Goal: Task Accomplishment & Management: Complete application form

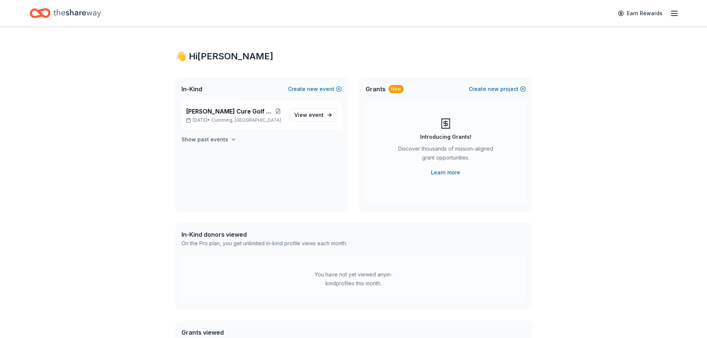
click at [230, 138] on icon "button" at bounding box center [233, 140] width 6 height 6
click at [236, 111] on span "[PERSON_NAME] Cure Golf Tournament" at bounding box center [229, 111] width 86 height 9
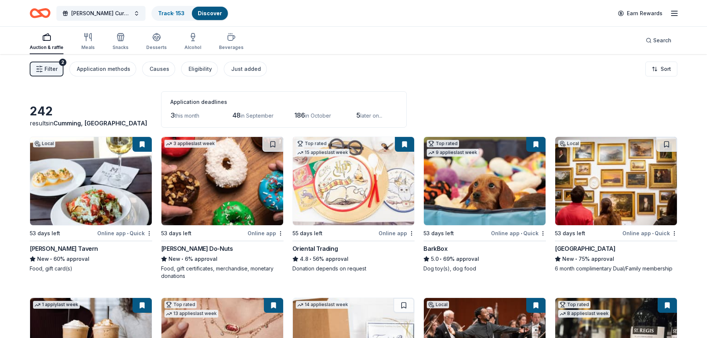
click at [83, 185] on img at bounding box center [91, 181] width 122 height 88
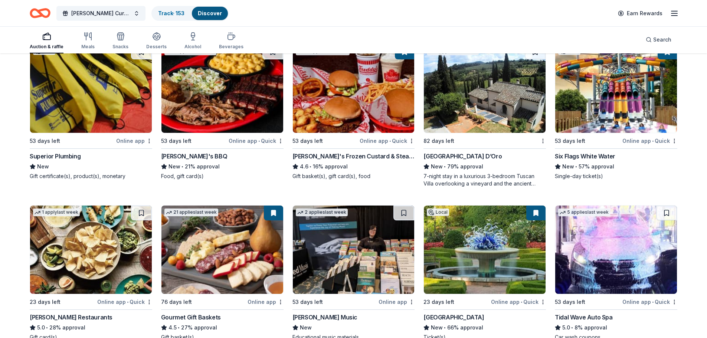
scroll to position [724, 0]
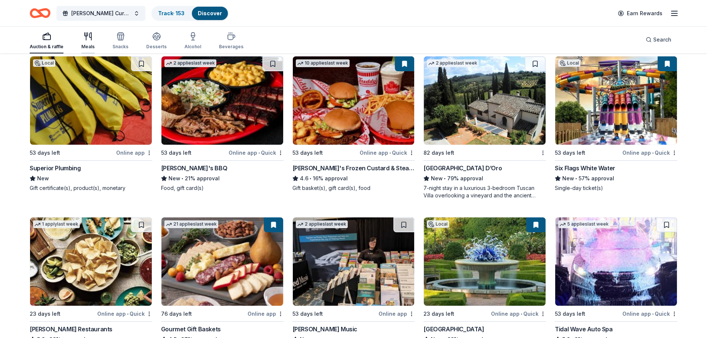
click at [91, 36] on icon "button" at bounding box center [90, 36] width 2 height 7
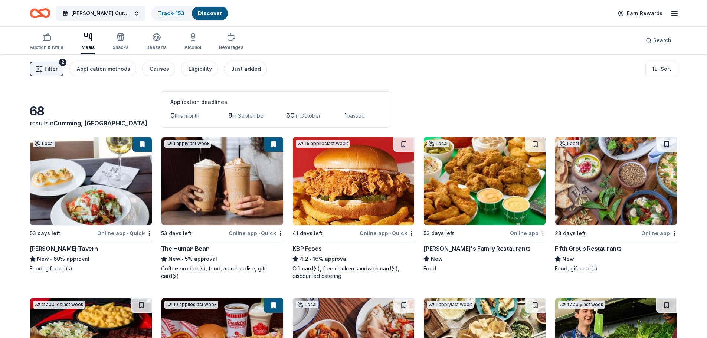
click at [254, 117] on span "in September" at bounding box center [248, 115] width 33 height 6
click at [236, 113] on span "in September" at bounding box center [248, 115] width 33 height 6
click at [96, 68] on div "Application methods" at bounding box center [103, 69] width 53 height 9
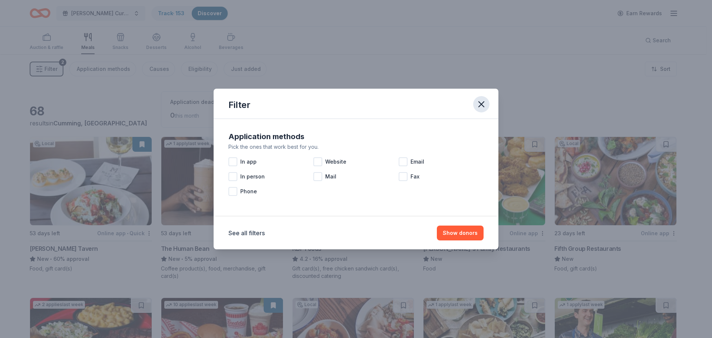
click at [483, 101] on icon "button" at bounding box center [481, 104] width 10 height 10
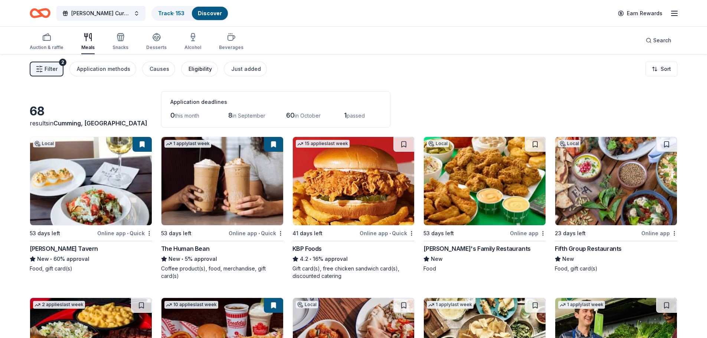
click at [201, 67] on div "Eligibility" at bounding box center [199, 69] width 23 height 9
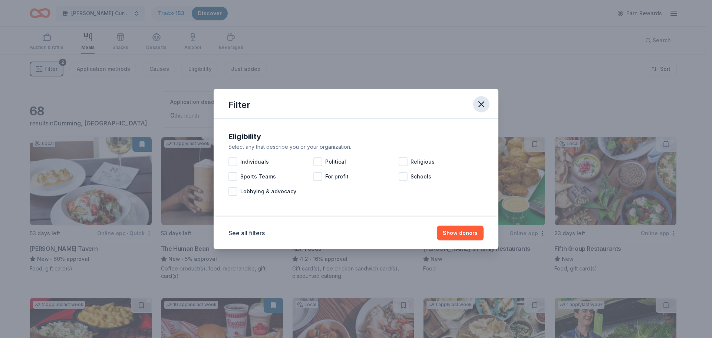
click at [480, 102] on icon "button" at bounding box center [481, 104] width 10 height 10
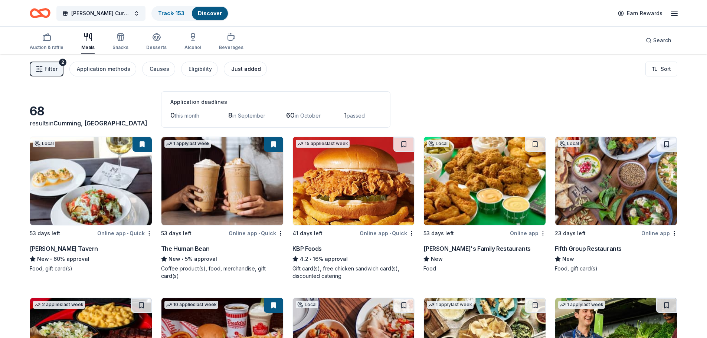
click at [240, 73] on div "Just added" at bounding box center [246, 69] width 30 height 9
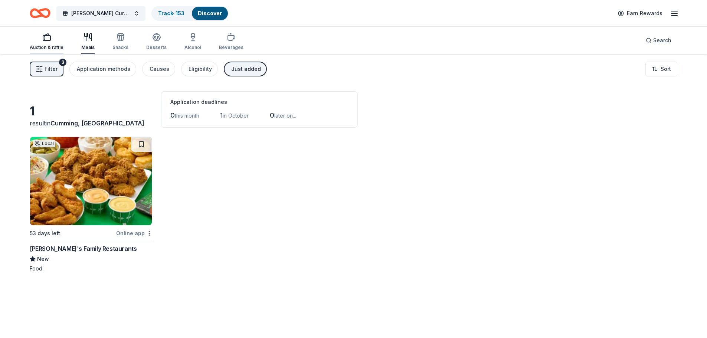
click at [45, 42] on div "Auction & raffle" at bounding box center [47, 42] width 34 height 18
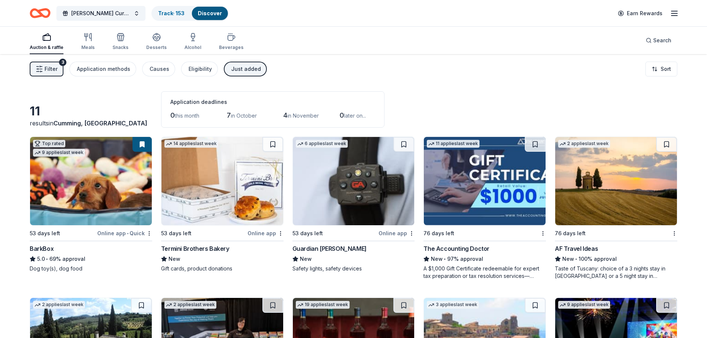
click at [46, 40] on rect "button" at bounding box center [46, 38] width 7 height 5
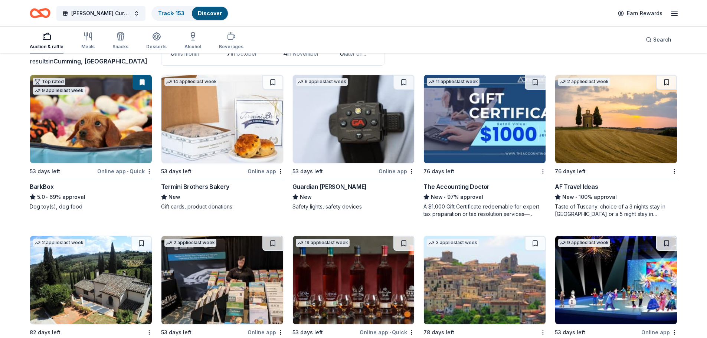
scroll to position [74, 0]
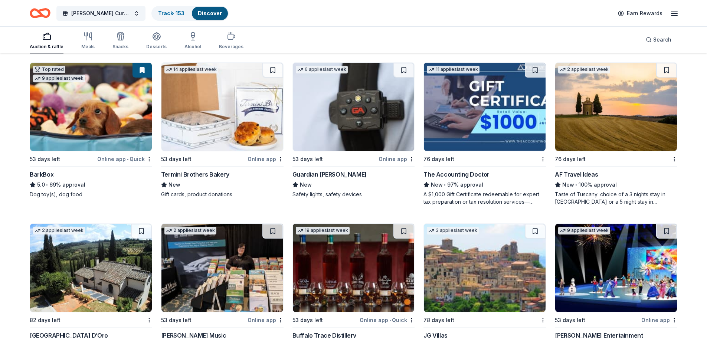
click at [605, 115] on img at bounding box center [616, 107] width 122 height 88
click at [48, 43] on div "Auction & raffle" at bounding box center [47, 41] width 34 height 18
click at [673, 13] on icon "button" at bounding box center [674, 13] width 9 height 9
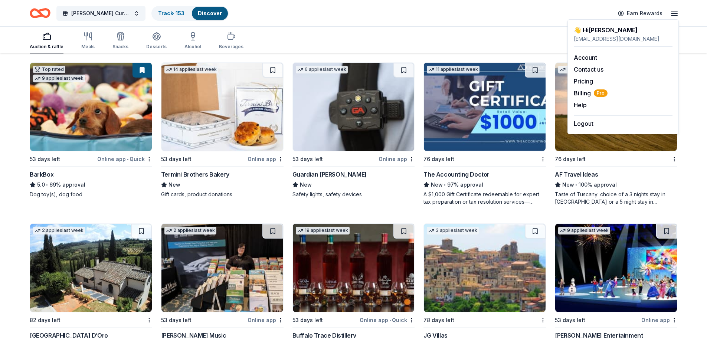
click at [369, 13] on div "Collins Cure Golf Tournament Track · 153 Discover Earn Rewards" at bounding box center [353, 12] width 647 height 17
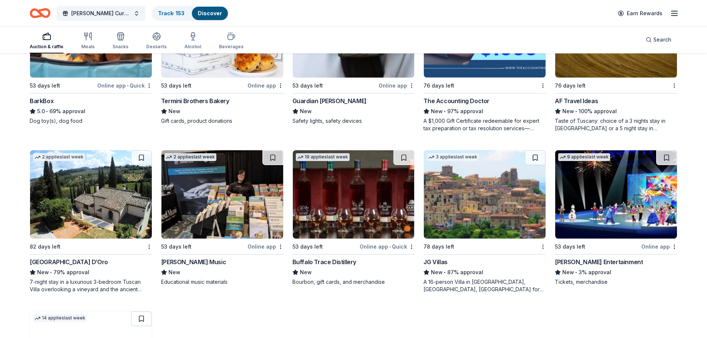
scroll to position [148, 0]
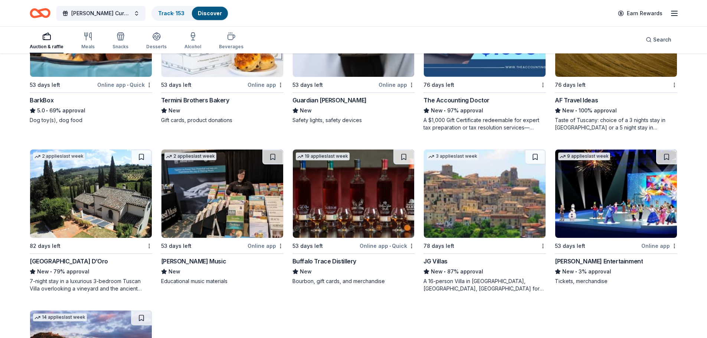
click at [336, 201] on img at bounding box center [354, 193] width 122 height 88
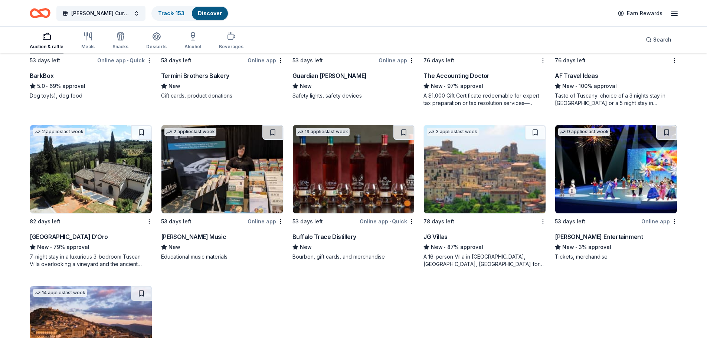
scroll to position [167, 0]
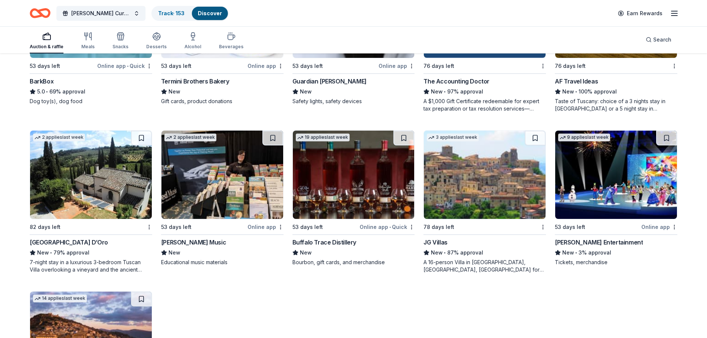
click at [619, 186] on img at bounding box center [616, 175] width 122 height 88
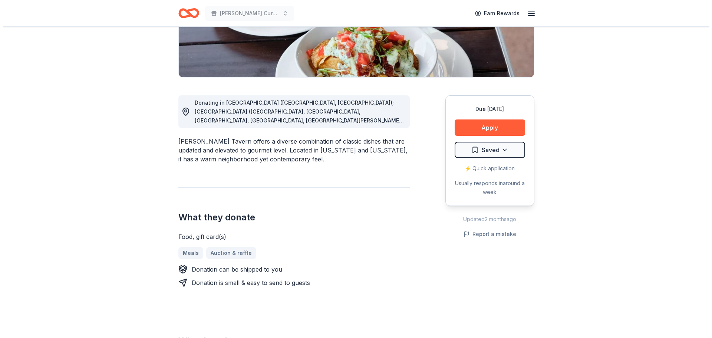
scroll to position [148, 0]
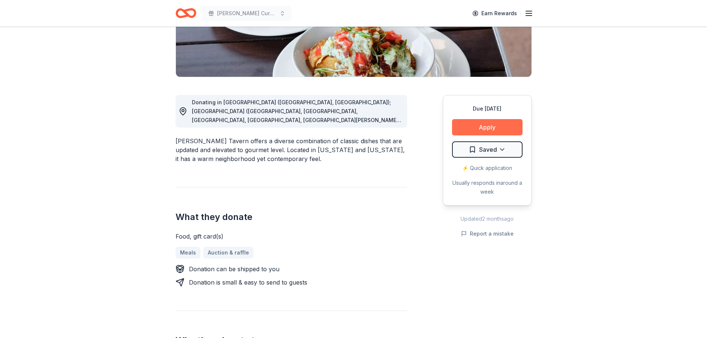
click at [477, 131] on button "Apply" at bounding box center [487, 127] width 70 height 16
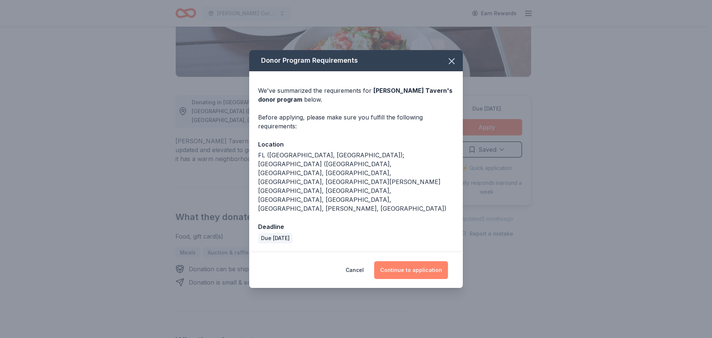
click at [418, 261] on button "Continue to application" at bounding box center [411, 270] width 74 height 18
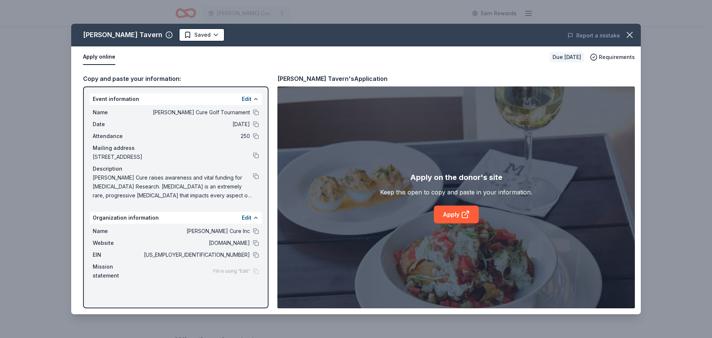
click at [248, 125] on span "[DATE]" at bounding box center [196, 124] width 108 height 9
click at [248, 98] on button "Edit" at bounding box center [247, 99] width 10 height 9
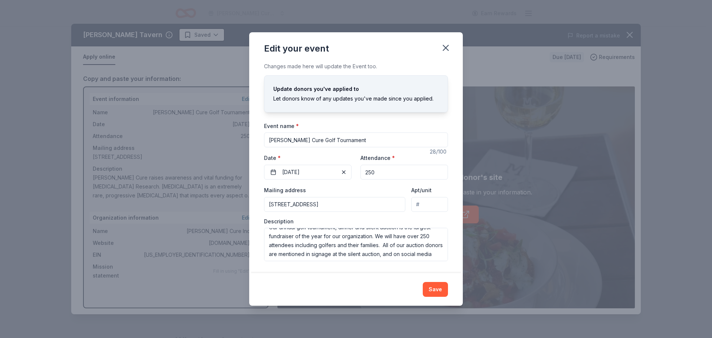
scroll to position [71, 0]
click at [322, 174] on button "11/08/2025" at bounding box center [308, 172] width 88 height 15
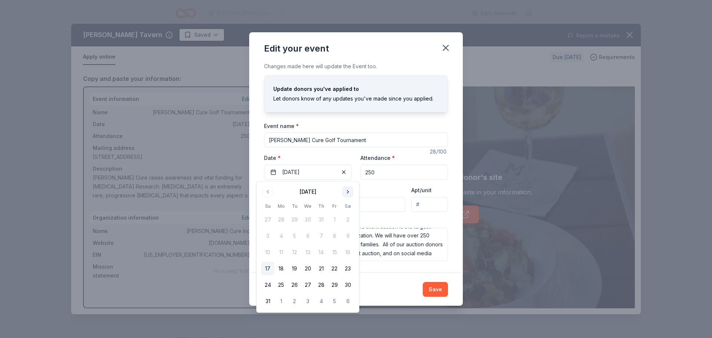
click at [347, 190] on button "Go to next month" at bounding box center [348, 192] width 10 height 10
click at [350, 157] on label "Date *" at bounding box center [308, 157] width 88 height 7
click at [350, 165] on button "11/08/2025" at bounding box center [308, 172] width 88 height 15
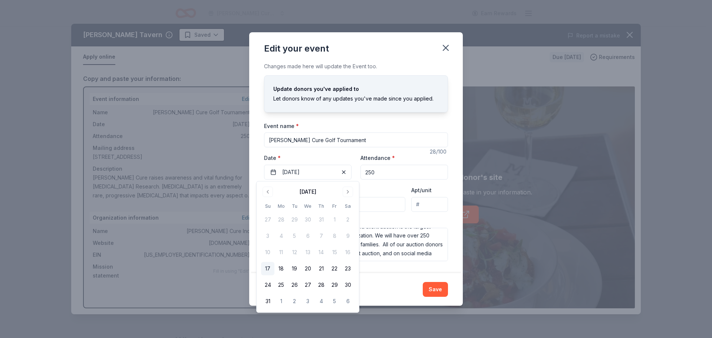
click at [384, 286] on div "Save" at bounding box center [356, 289] width 184 height 15
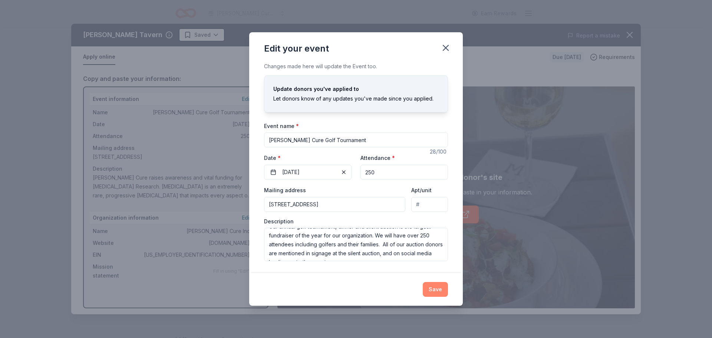
click at [433, 286] on button "Save" at bounding box center [435, 289] width 25 height 15
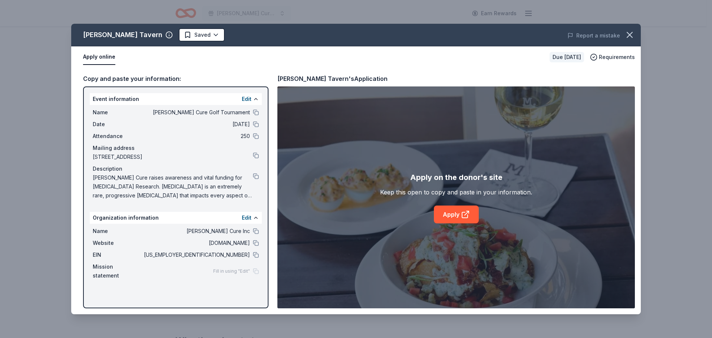
click at [102, 58] on button "Apply online" at bounding box center [99, 57] width 32 height 16
click at [454, 213] on link "Apply" at bounding box center [456, 215] width 45 height 18
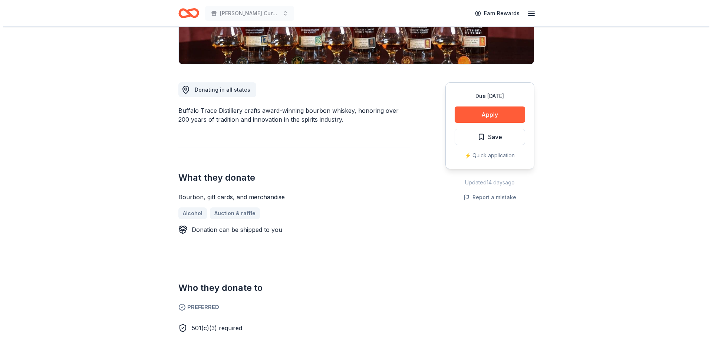
scroll to position [185, 0]
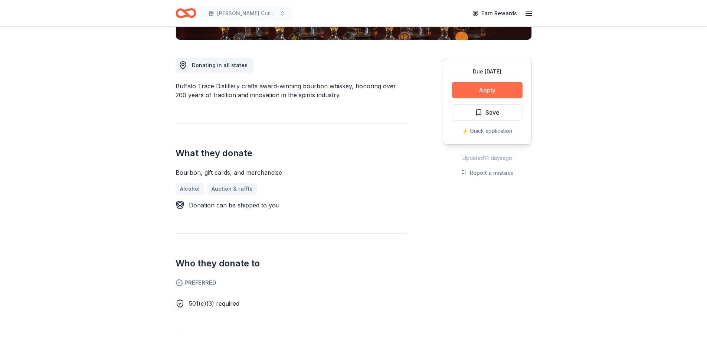
click at [488, 89] on button "Apply" at bounding box center [487, 90] width 70 height 16
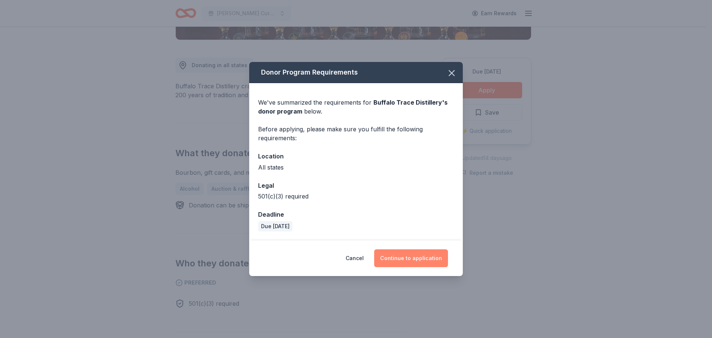
click at [412, 259] on button "Continue to application" at bounding box center [411, 258] width 74 height 18
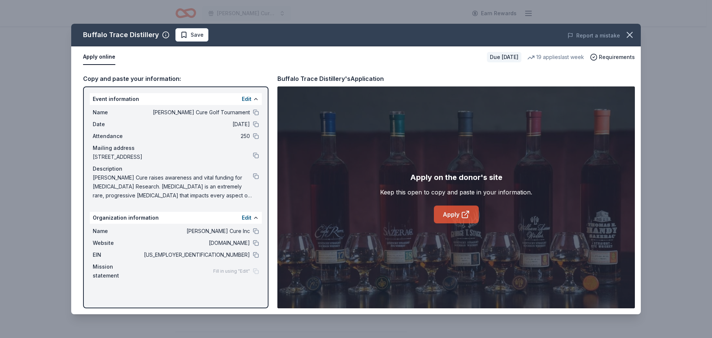
click at [460, 217] on link "Apply" at bounding box center [456, 215] width 45 height 18
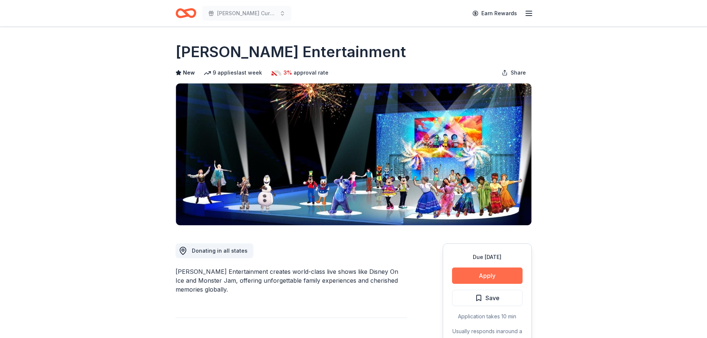
click at [488, 279] on button "Apply" at bounding box center [487, 275] width 70 height 16
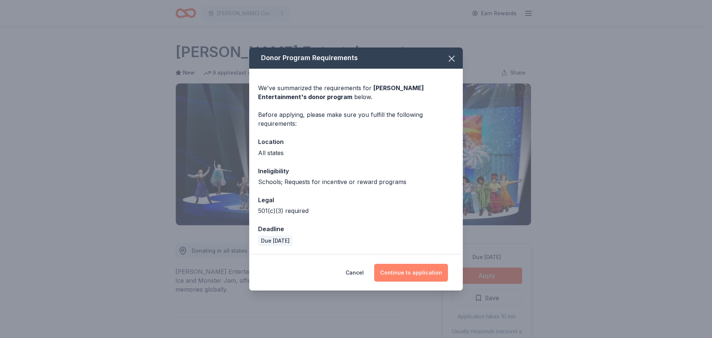
click at [410, 272] on button "Continue to application" at bounding box center [411, 273] width 74 height 18
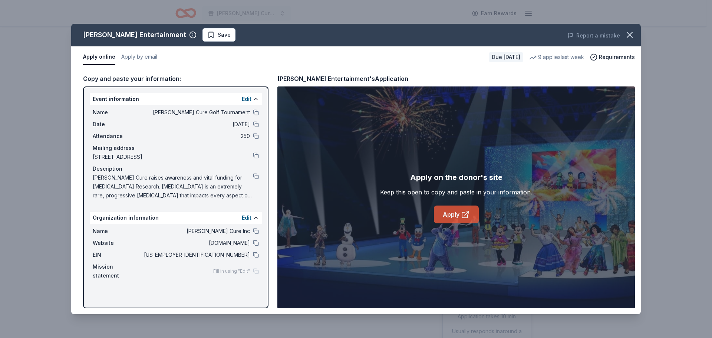
click at [454, 216] on link "Apply" at bounding box center [456, 215] width 45 height 18
